Goal: Task Accomplishment & Management: Use online tool/utility

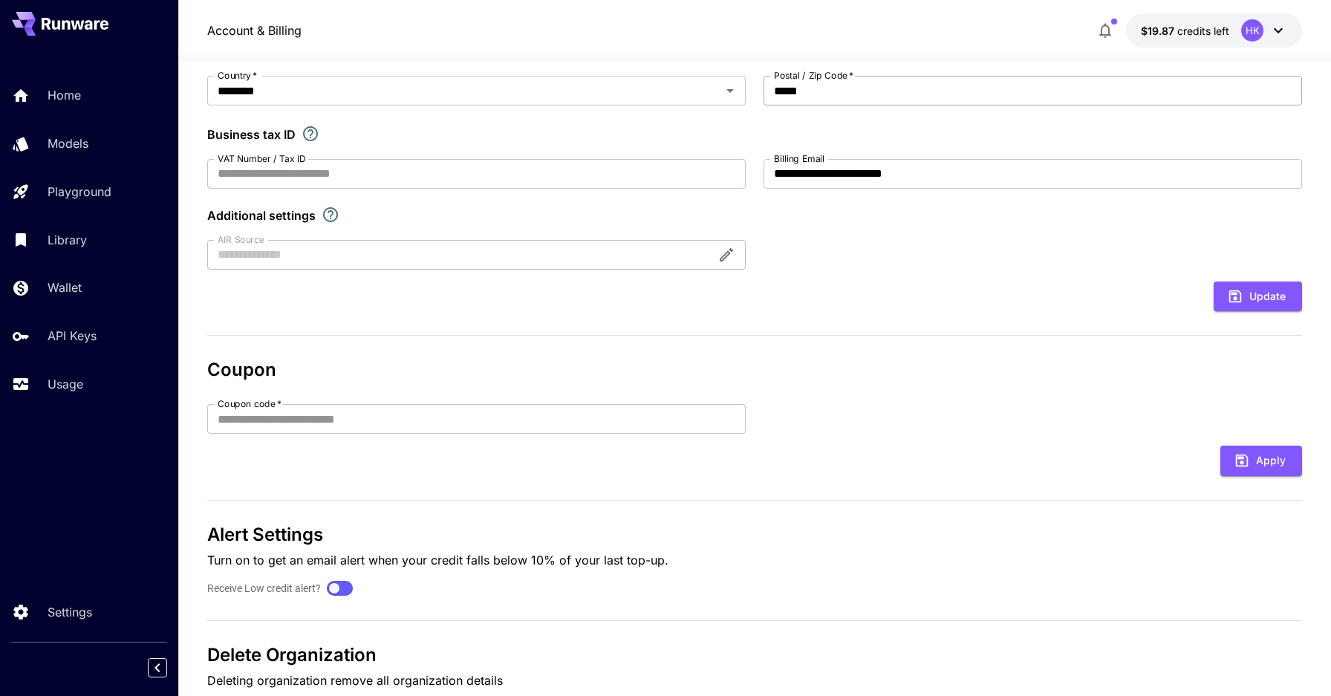
scroll to position [322, 0]
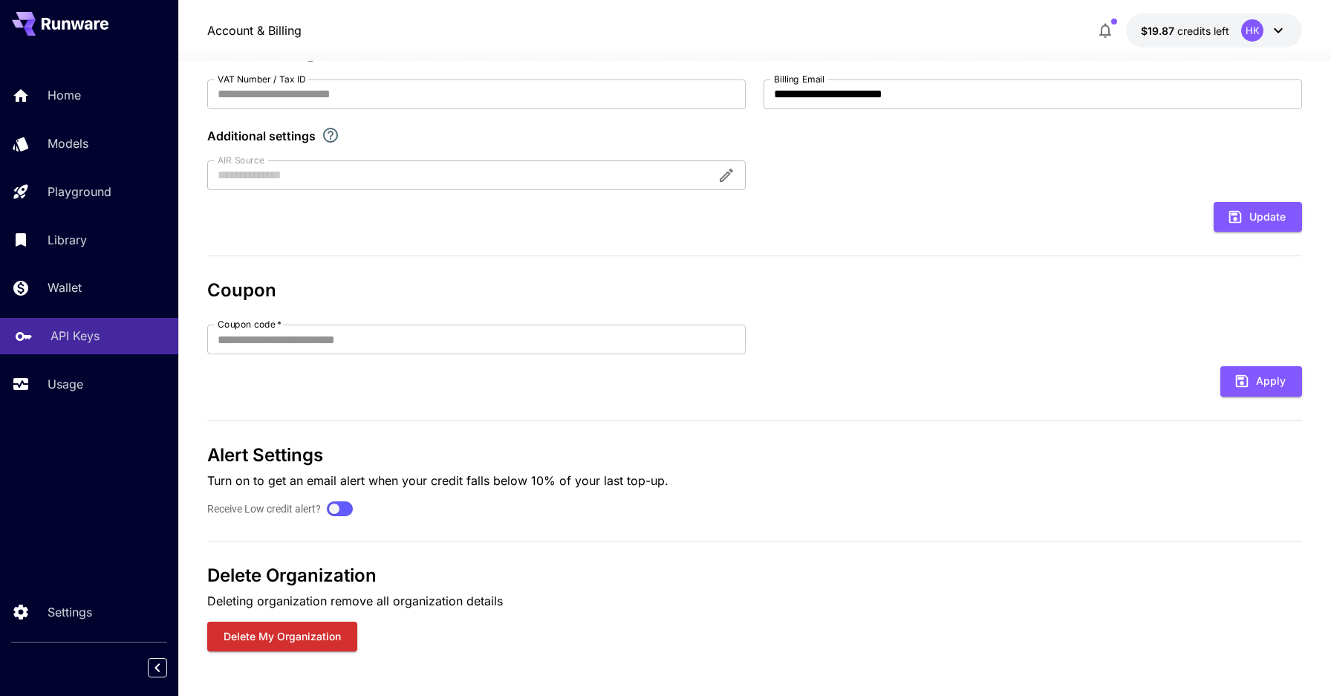
click at [69, 331] on p "API Keys" at bounding box center [75, 336] width 49 height 18
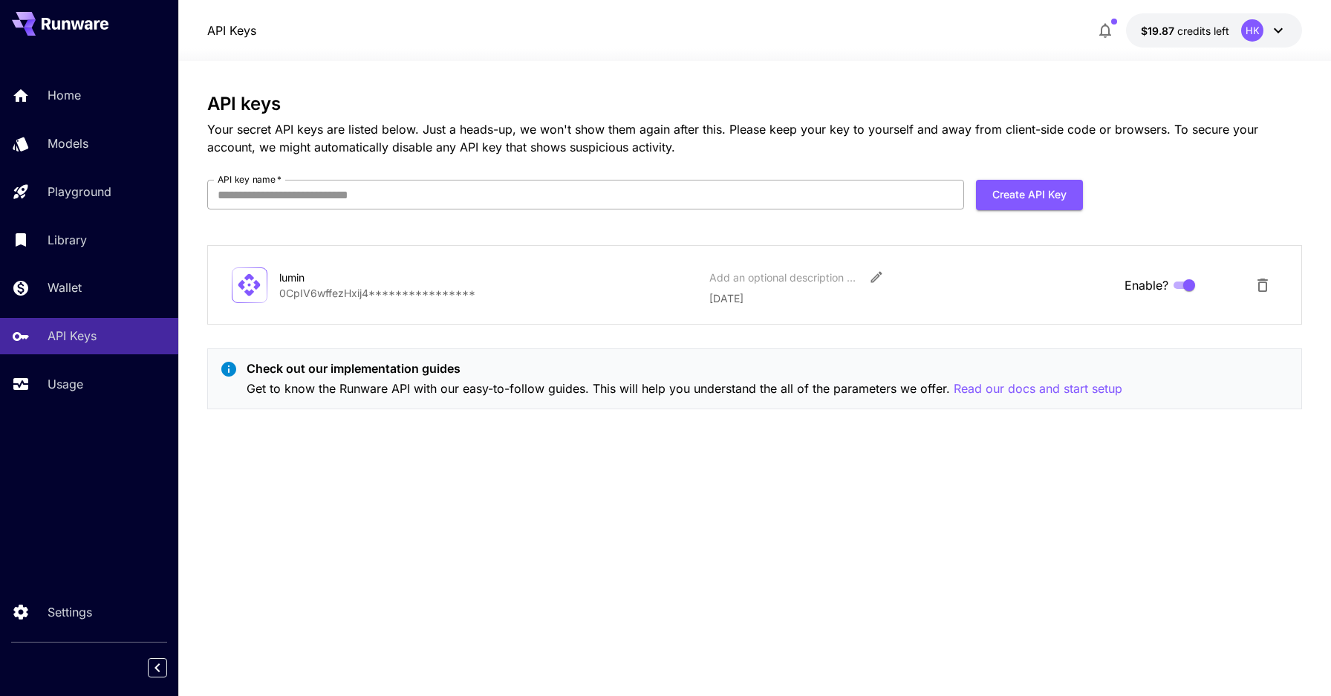
click at [561, 192] on input "API key name   *" at bounding box center [586, 195] width 758 height 30
type input "*********"
click at [1059, 197] on button "Create API Key" at bounding box center [1029, 195] width 107 height 30
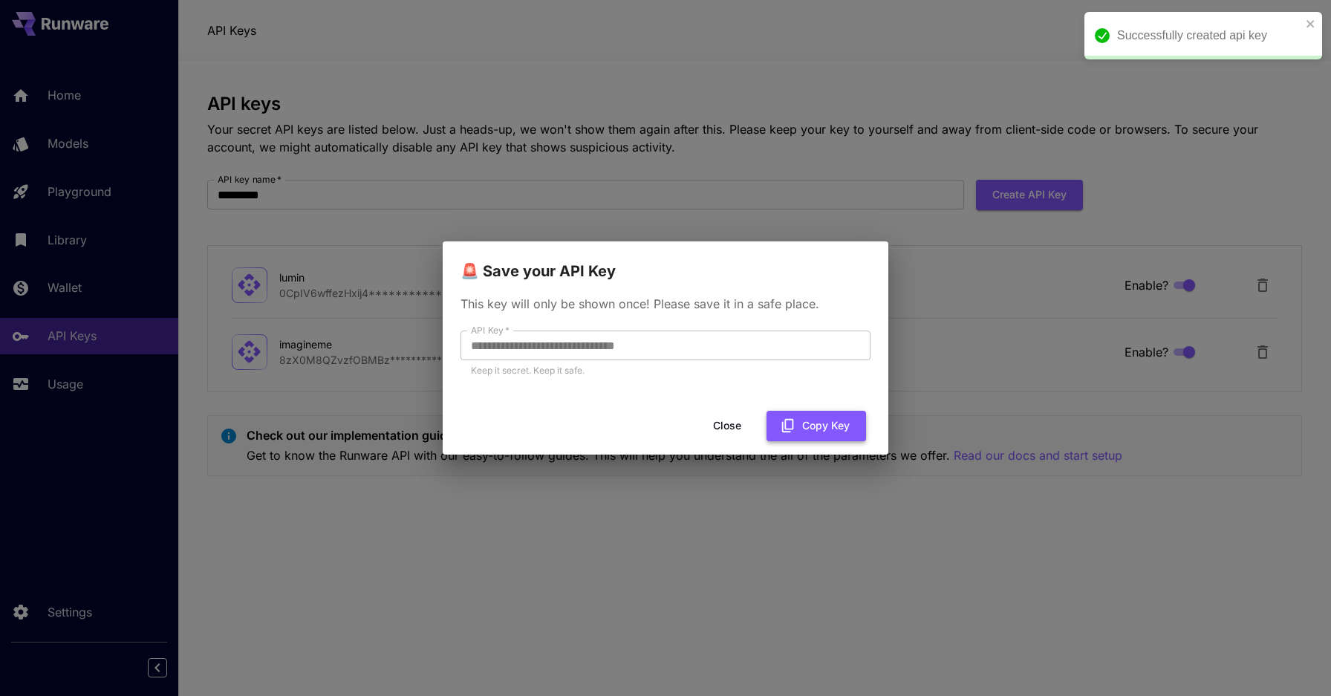
click at [810, 418] on button "Copy Key" at bounding box center [816, 426] width 100 height 30
